Goal: Check status: Check status

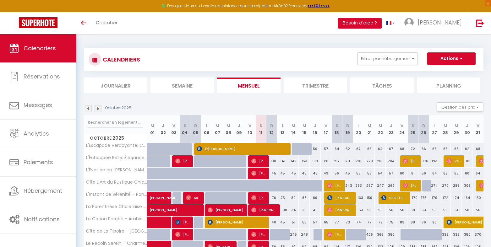
scroll to position [126, 0]
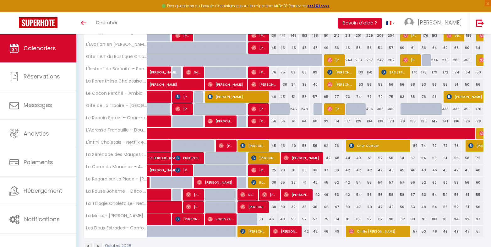
drag, startPoint x: 312, startPoint y: 25, endPoint x: 317, endPoint y: 38, distance: 14.2
click at [312, 25] on div "Toggle menubar Chercher BUTTON Besoin d'aide ? [PERSON_NAME]" at bounding box center [266, 23] width 441 height 22
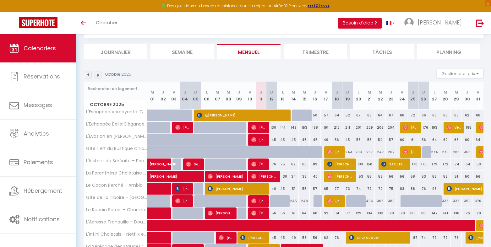
scroll to position [0, 0]
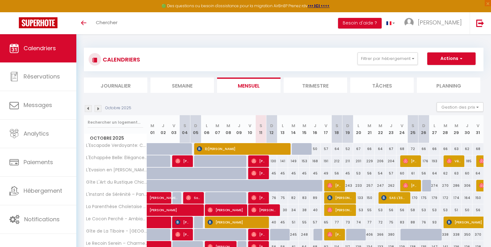
click at [442, 88] on li "Planning" at bounding box center [448, 85] width 63 height 15
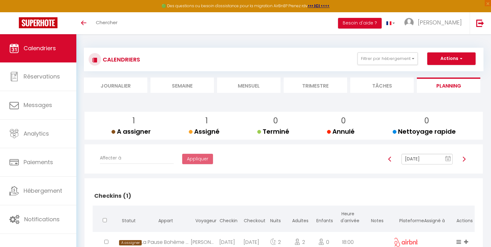
click at [446, 158] on rect at bounding box center [448, 159] width 5 height 4
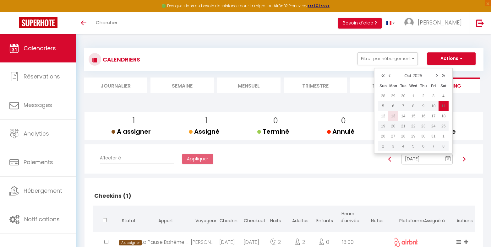
click at [395, 119] on td "13" at bounding box center [394, 116] width 10 height 10
type input "[DATE]"
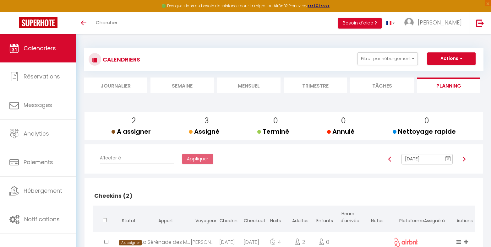
click at [308, 84] on li "Trimestre" at bounding box center [315, 85] width 63 height 15
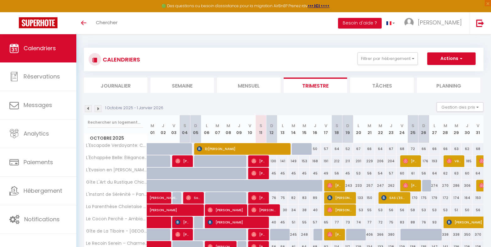
click at [251, 86] on li "Mensuel" at bounding box center [248, 85] width 63 height 15
